Goal: Information Seeking & Learning: Find specific fact

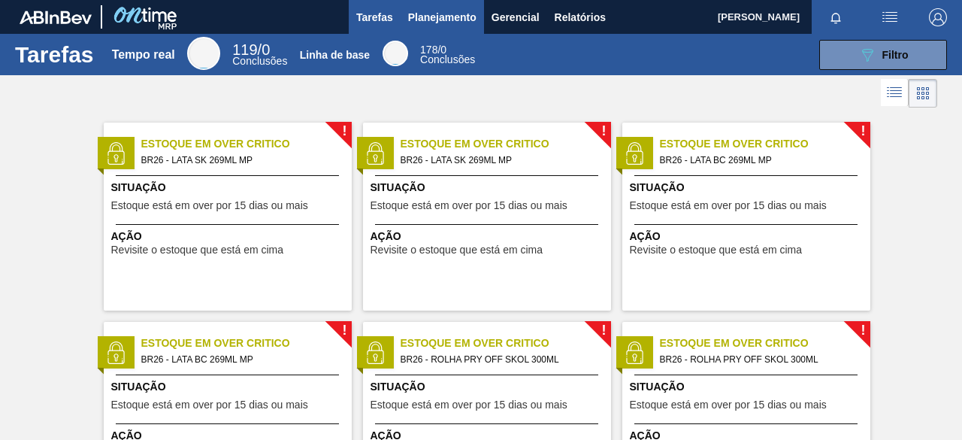
click at [446, 20] on font "Planejamento" at bounding box center [442, 17] width 68 height 12
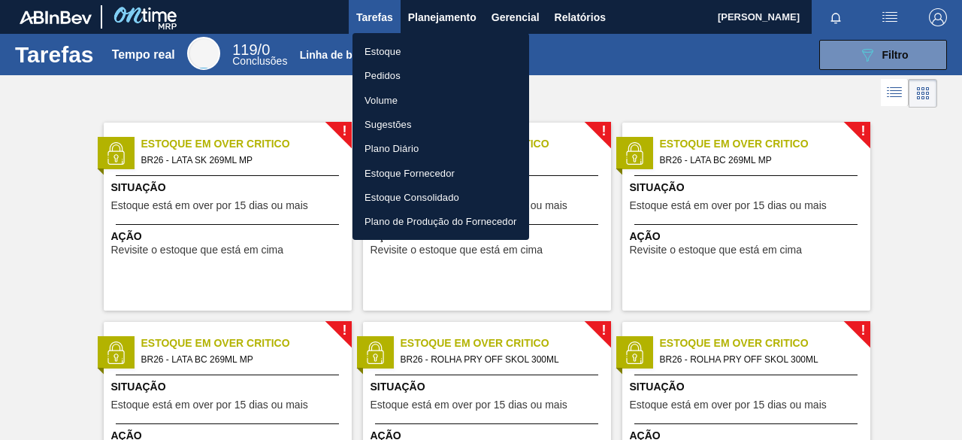
click at [395, 52] on font "Estoque" at bounding box center [382, 51] width 37 height 11
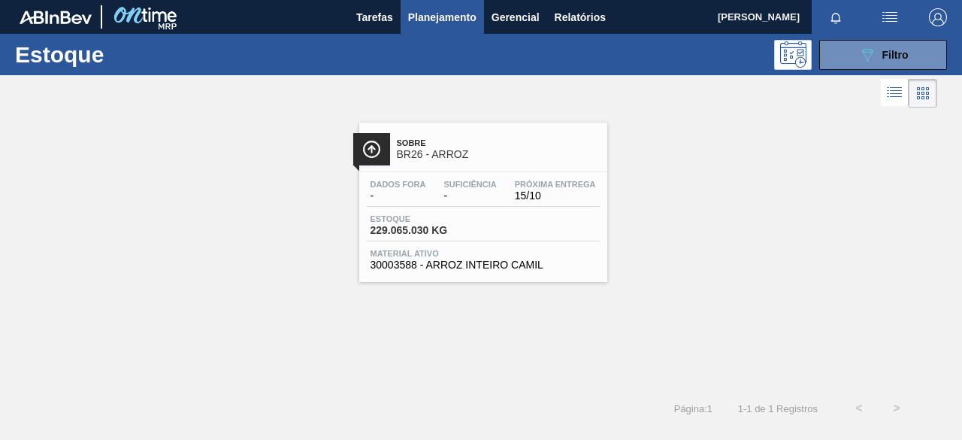
click at [437, 20] on font "Planejamento" at bounding box center [442, 17] width 68 height 12
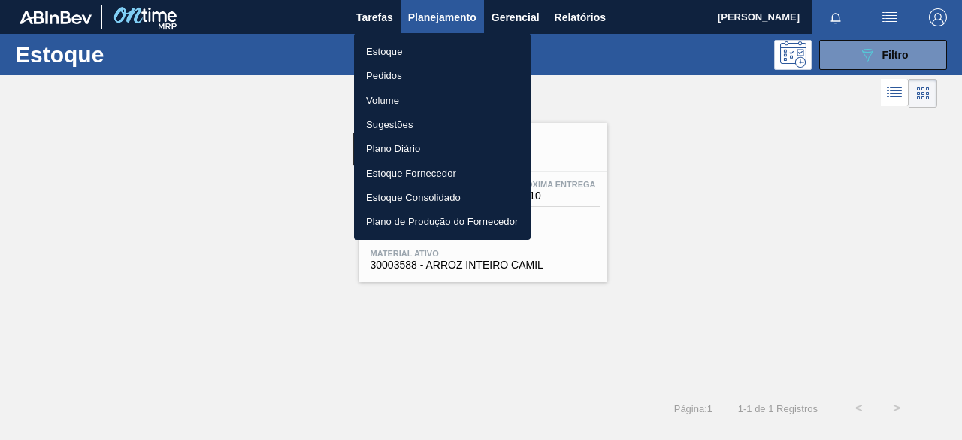
click at [394, 53] on font "Estoque" at bounding box center [384, 51] width 37 height 11
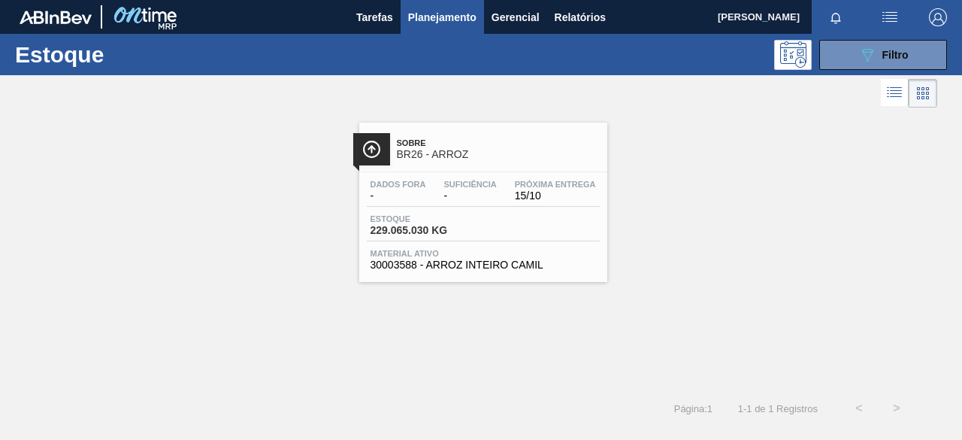
click at [383, 149] on div at bounding box center [371, 149] width 37 height 32
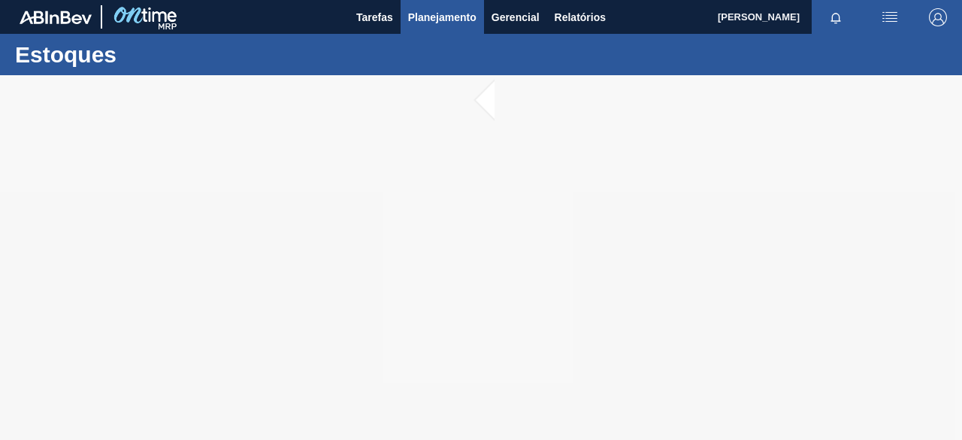
click at [448, 22] on font "Planejamento" at bounding box center [442, 17] width 68 height 12
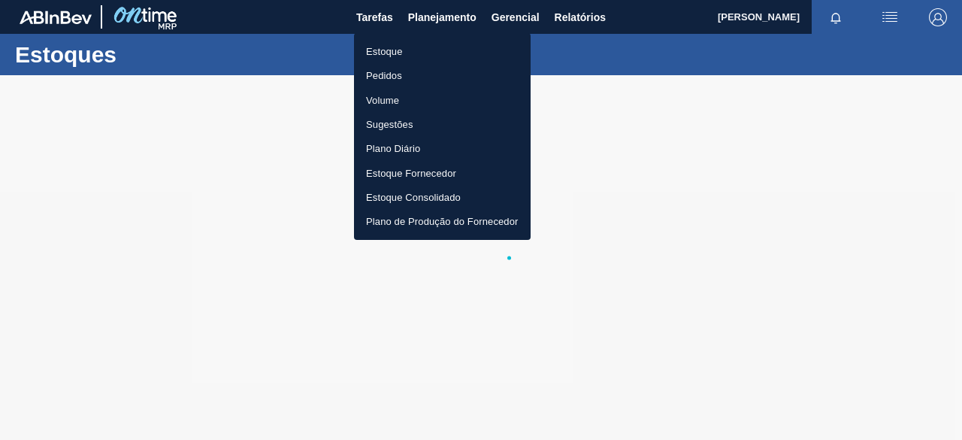
click at [413, 50] on li "Estoque" at bounding box center [442, 51] width 177 height 24
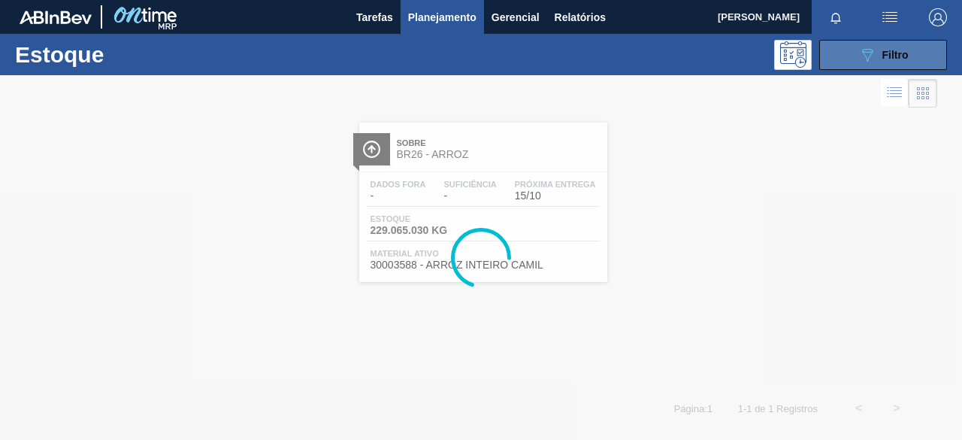
click at [920, 49] on button "089F7B8B-B2A5-4AFE-B5C0-19BA573D28AC Filtro" at bounding box center [883, 55] width 128 height 30
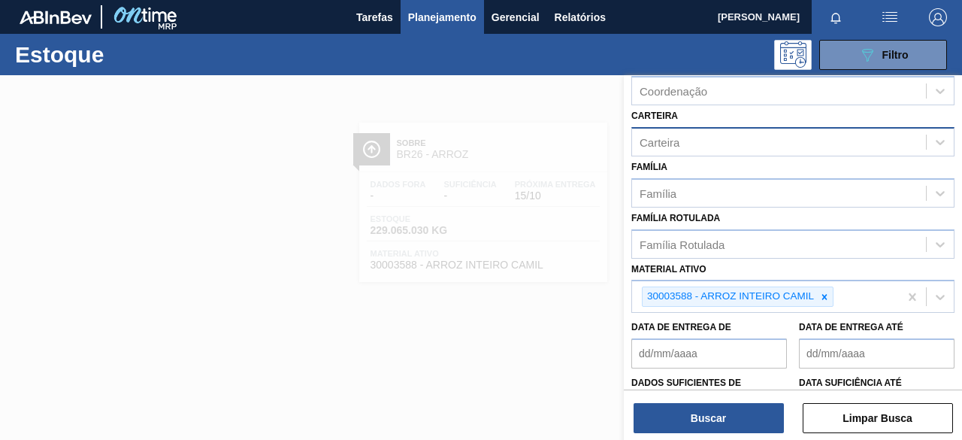
scroll to position [278, 0]
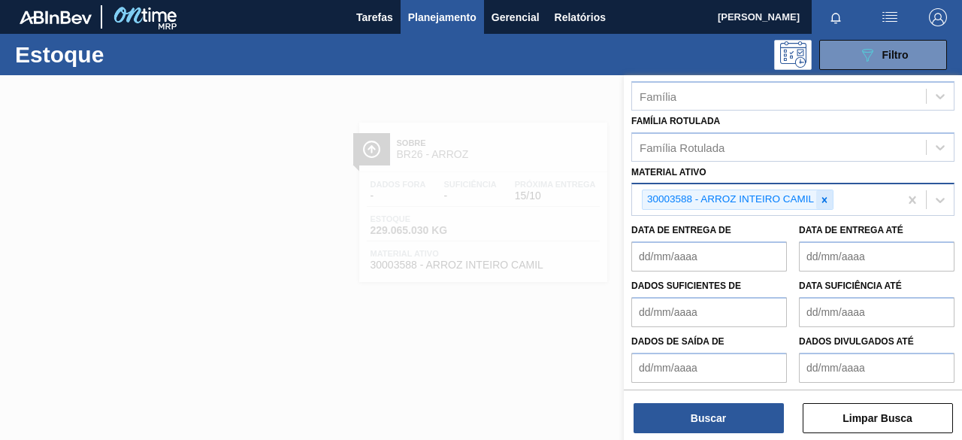
click at [822, 197] on icon at bounding box center [824, 199] width 5 height 5
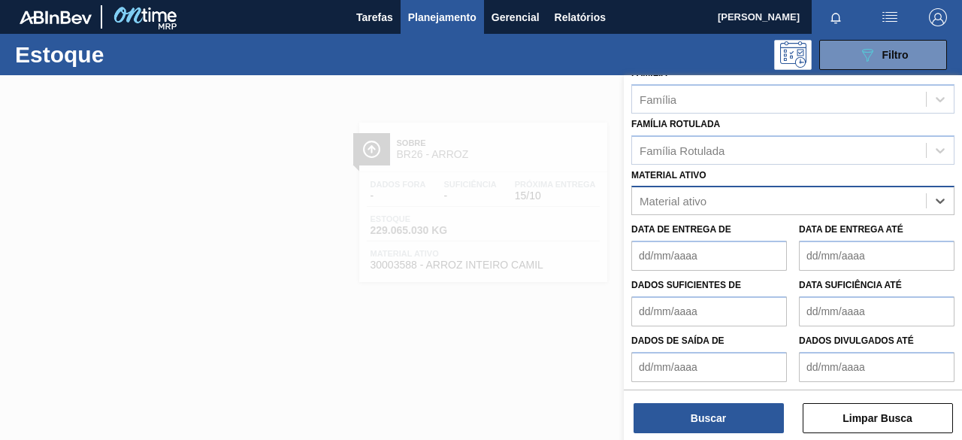
click at [822, 195] on div "Material ativo" at bounding box center [779, 201] width 294 height 22
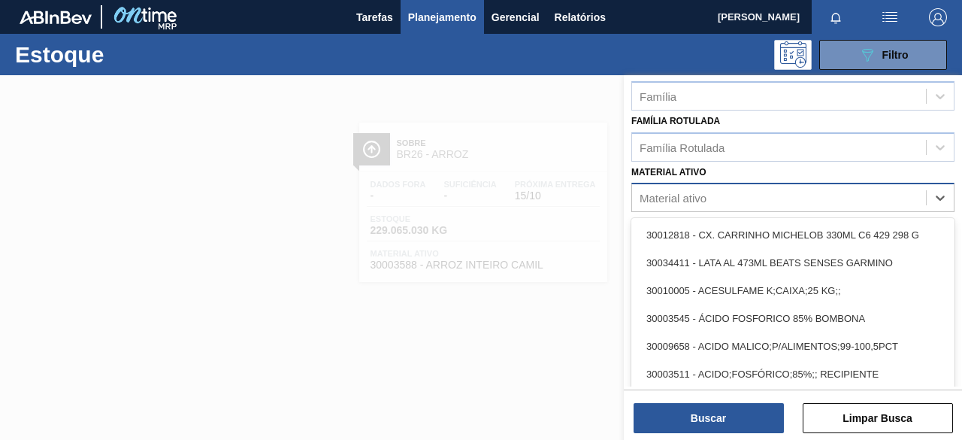
paste ativo "30005296"
type ativo "30005296"
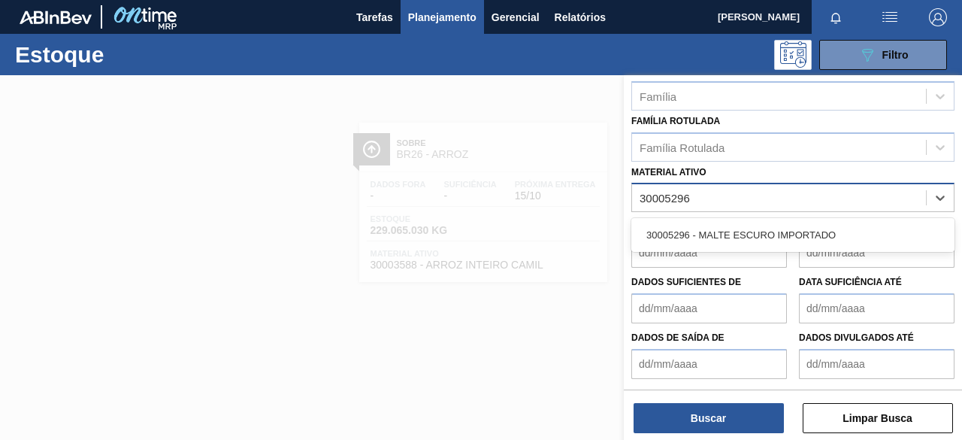
scroll to position [275, 0]
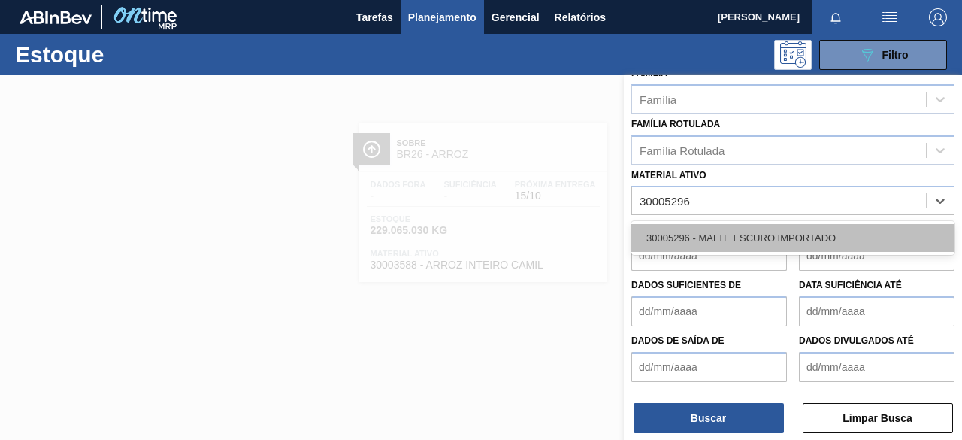
click at [786, 243] on div "30005296 - MALTE ESCURO IMPORTADO" at bounding box center [792, 238] width 323 height 28
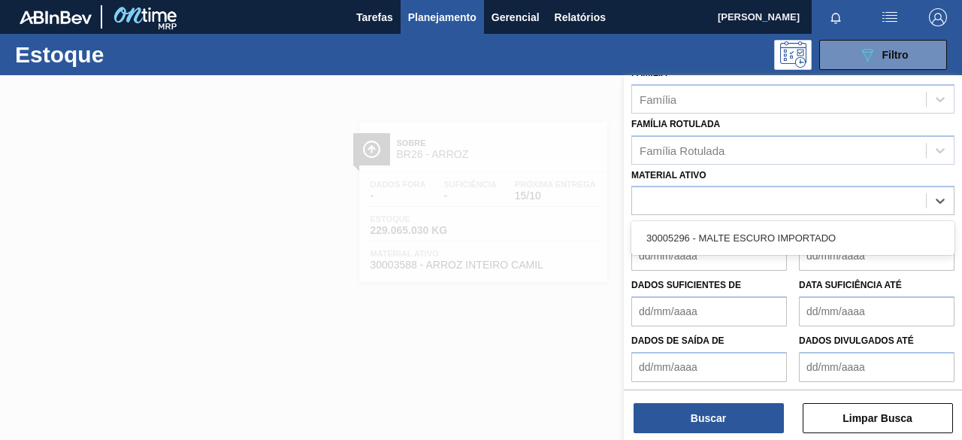
scroll to position [278, 0]
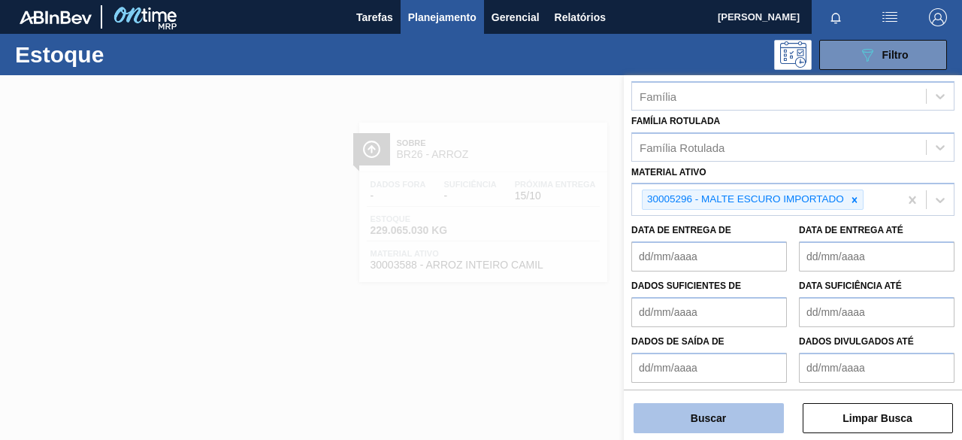
click at [702, 408] on button "Buscar" at bounding box center [708, 418] width 150 height 30
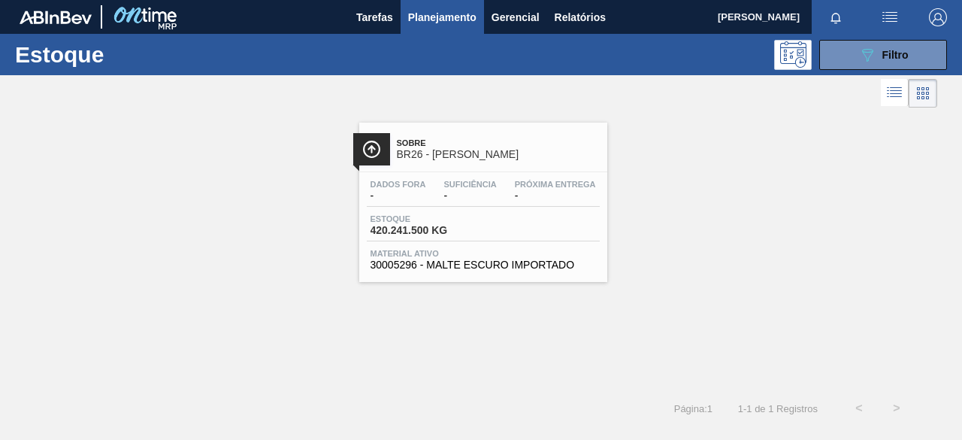
click at [478, 216] on div "Estoque 420.241.500 KG" at bounding box center [423, 225] width 113 height 22
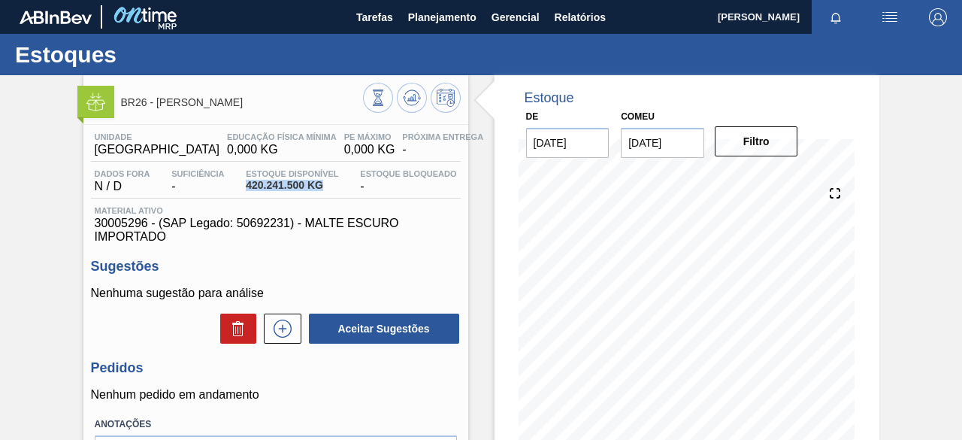
drag, startPoint x: 246, startPoint y: 186, endPoint x: 322, endPoint y: 190, distance: 75.3
click at [322, 190] on div "Estoque Disponível 420.241.500 KG" at bounding box center [292, 181] width 100 height 24
click at [292, 186] on font "420.241.500 KG" at bounding box center [284, 185] width 77 height 12
drag, startPoint x: 302, startPoint y: 186, endPoint x: 248, endPoint y: 187, distance: 54.1
click at [247, 187] on font "420.241.500 KG" at bounding box center [284, 185] width 77 height 12
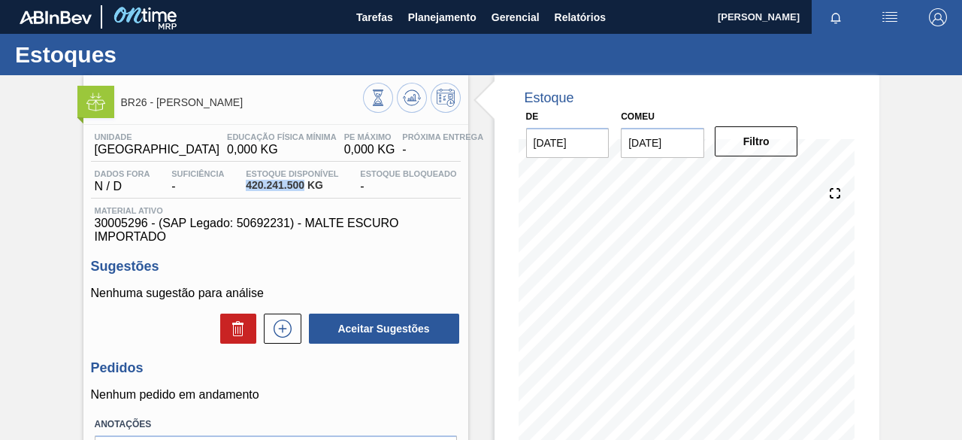
copy font "420.241.500"
click at [260, 247] on div "Unidade Uberlândia Educação Física Mínima 0,000 KG PE MÁXIMO 0,000 KG Próxima E…" at bounding box center [275, 327] width 385 height 404
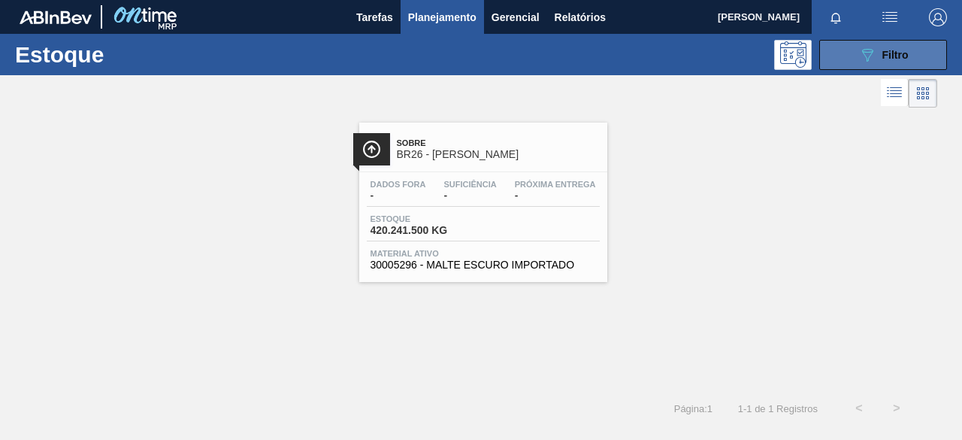
click at [890, 59] on font "Filtro" at bounding box center [895, 55] width 26 height 12
